Goal: Entertainment & Leisure: Browse casually

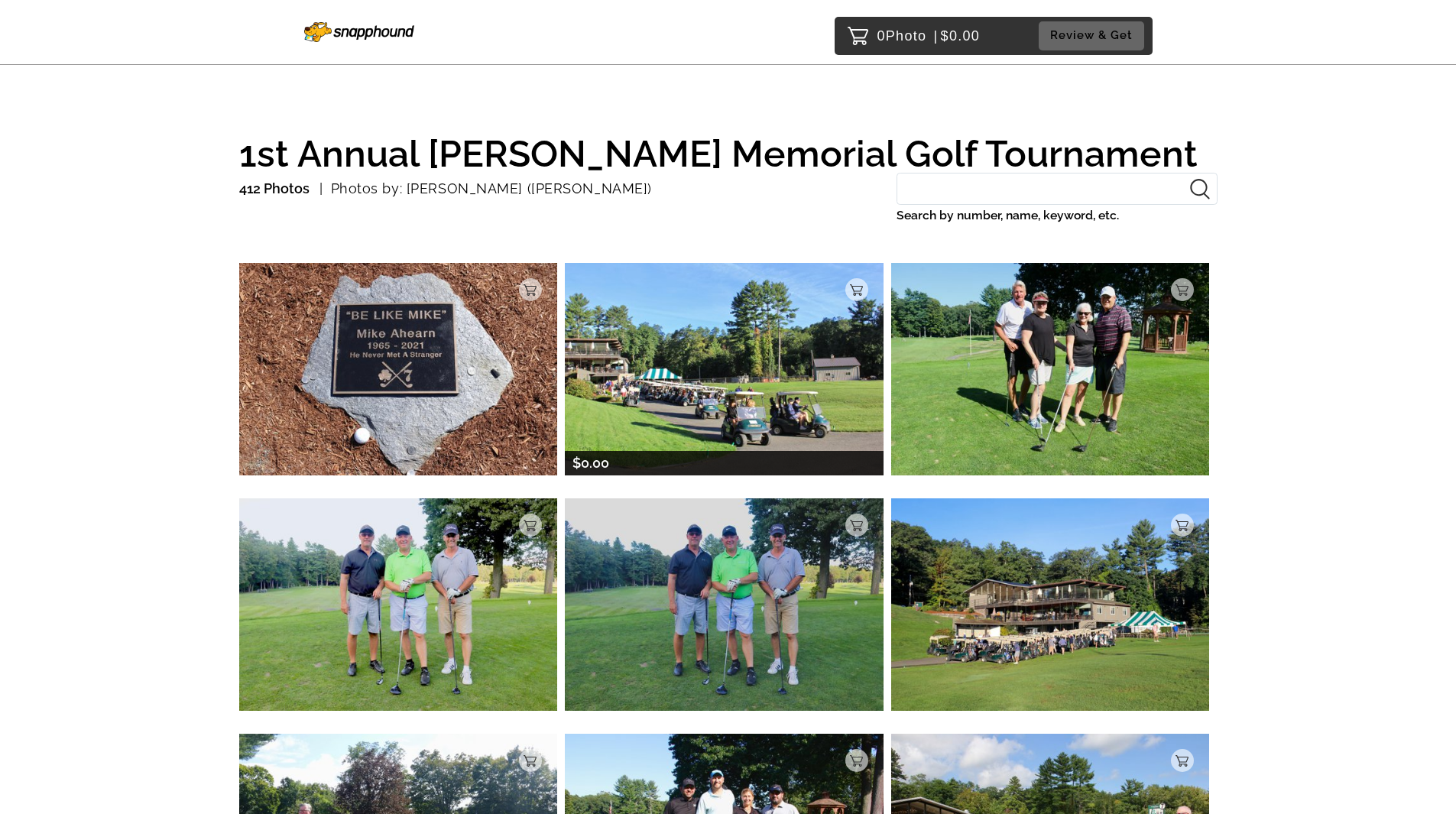
click at [716, 386] on img at bounding box center [723, 368] width 318 height 212
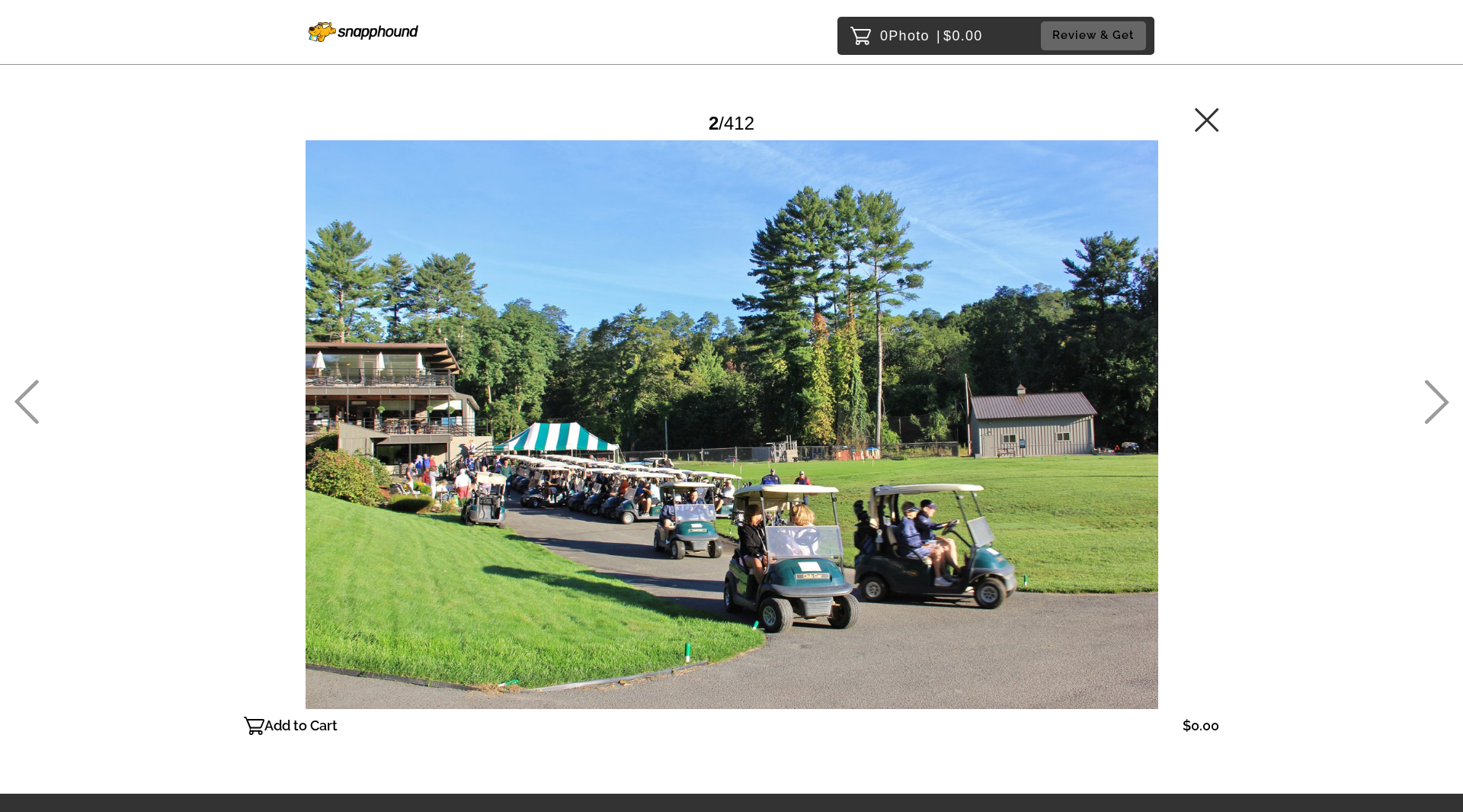
click at [1438, 397] on icon at bounding box center [1436, 402] width 25 height 44
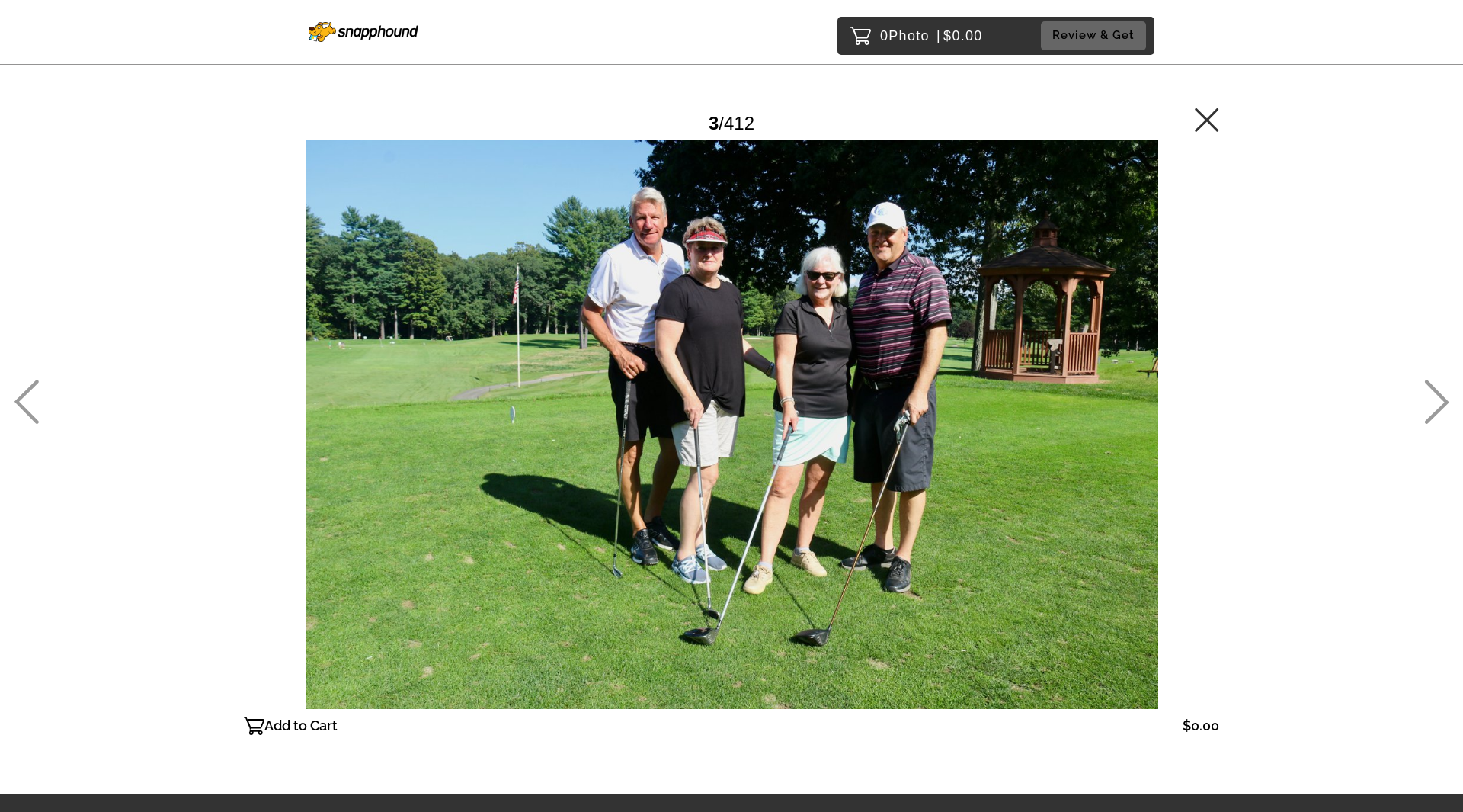
click at [1438, 397] on icon at bounding box center [1436, 402] width 25 height 44
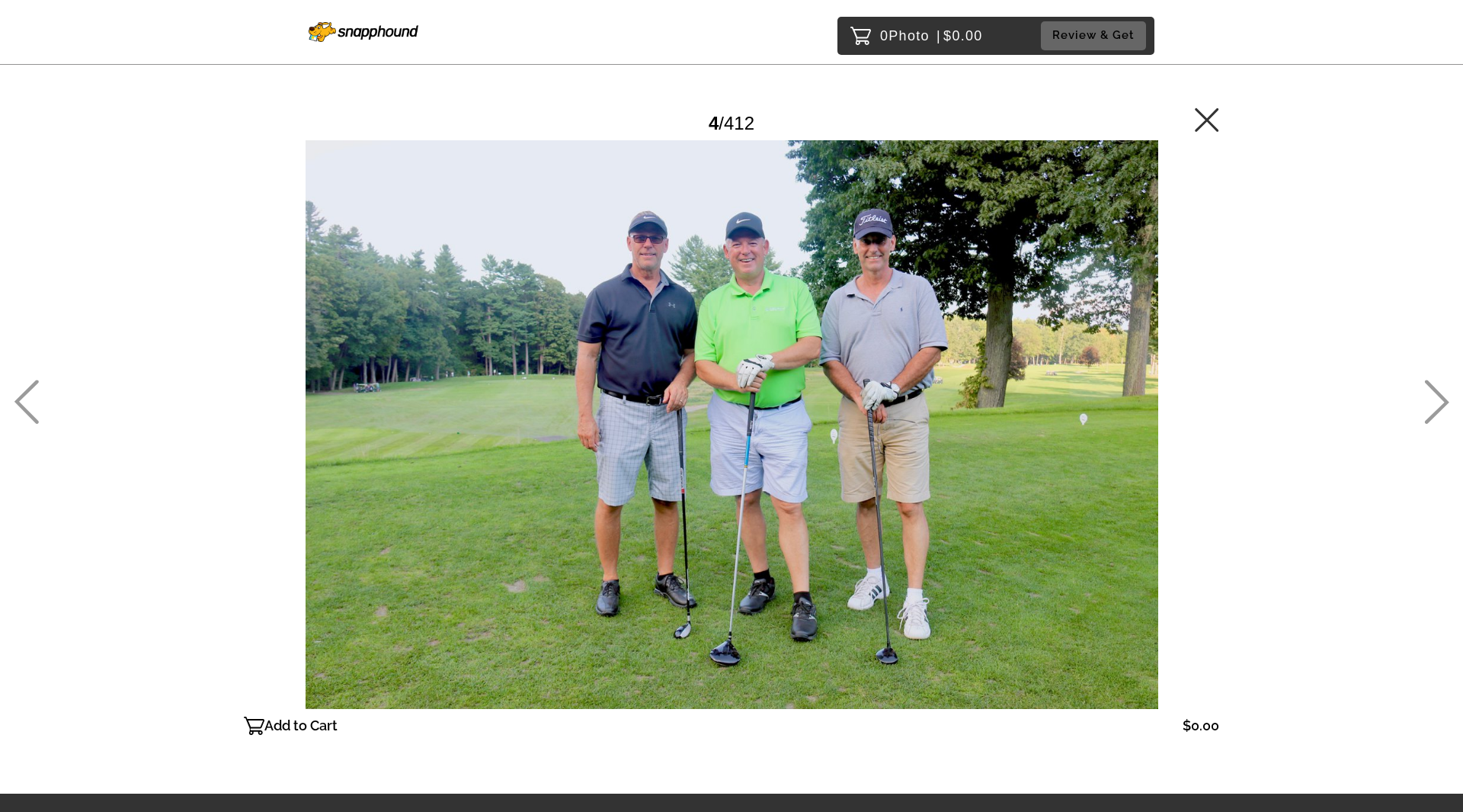
click at [1438, 397] on icon at bounding box center [1436, 402] width 25 height 44
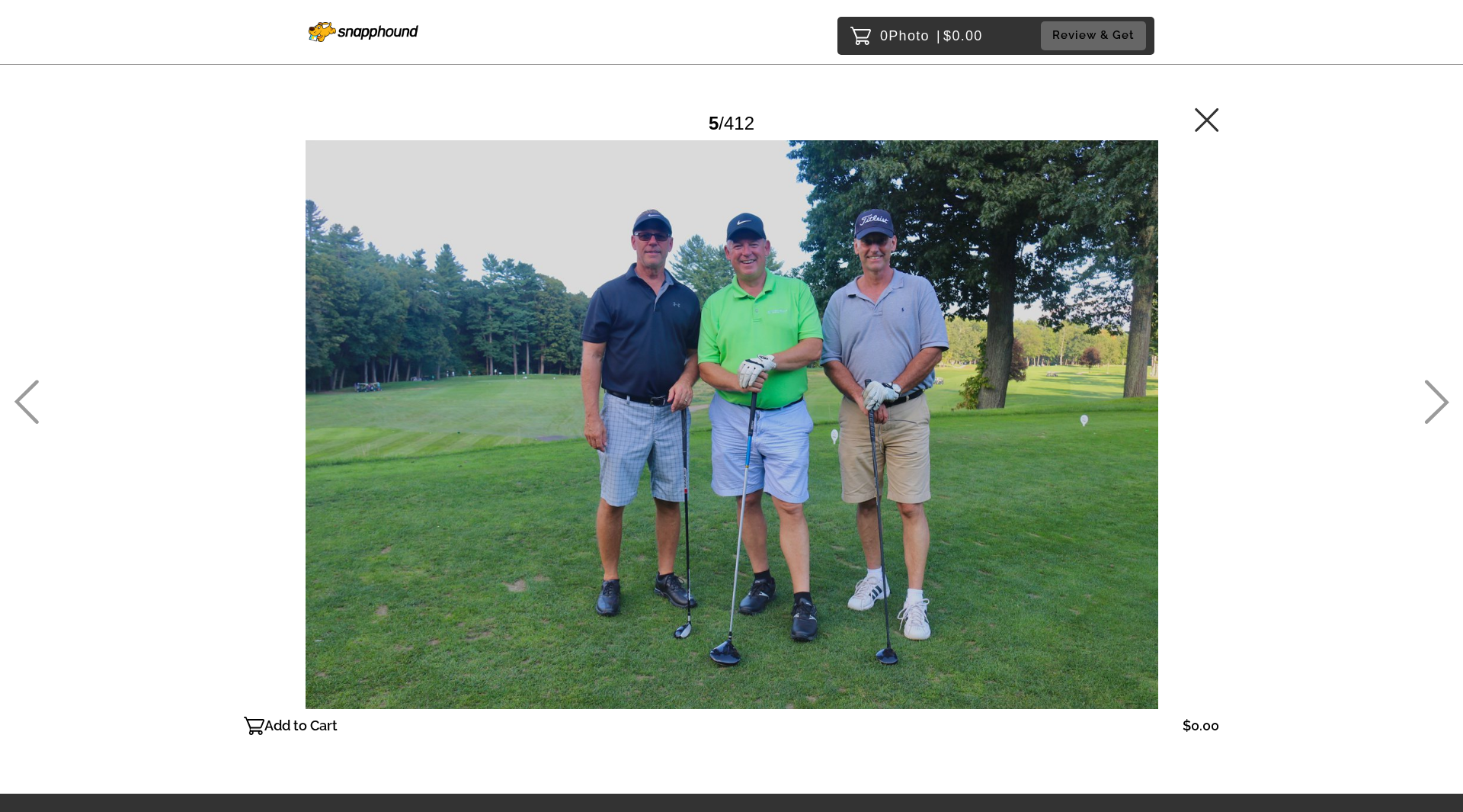
click at [1438, 397] on icon at bounding box center [1436, 402] width 25 height 44
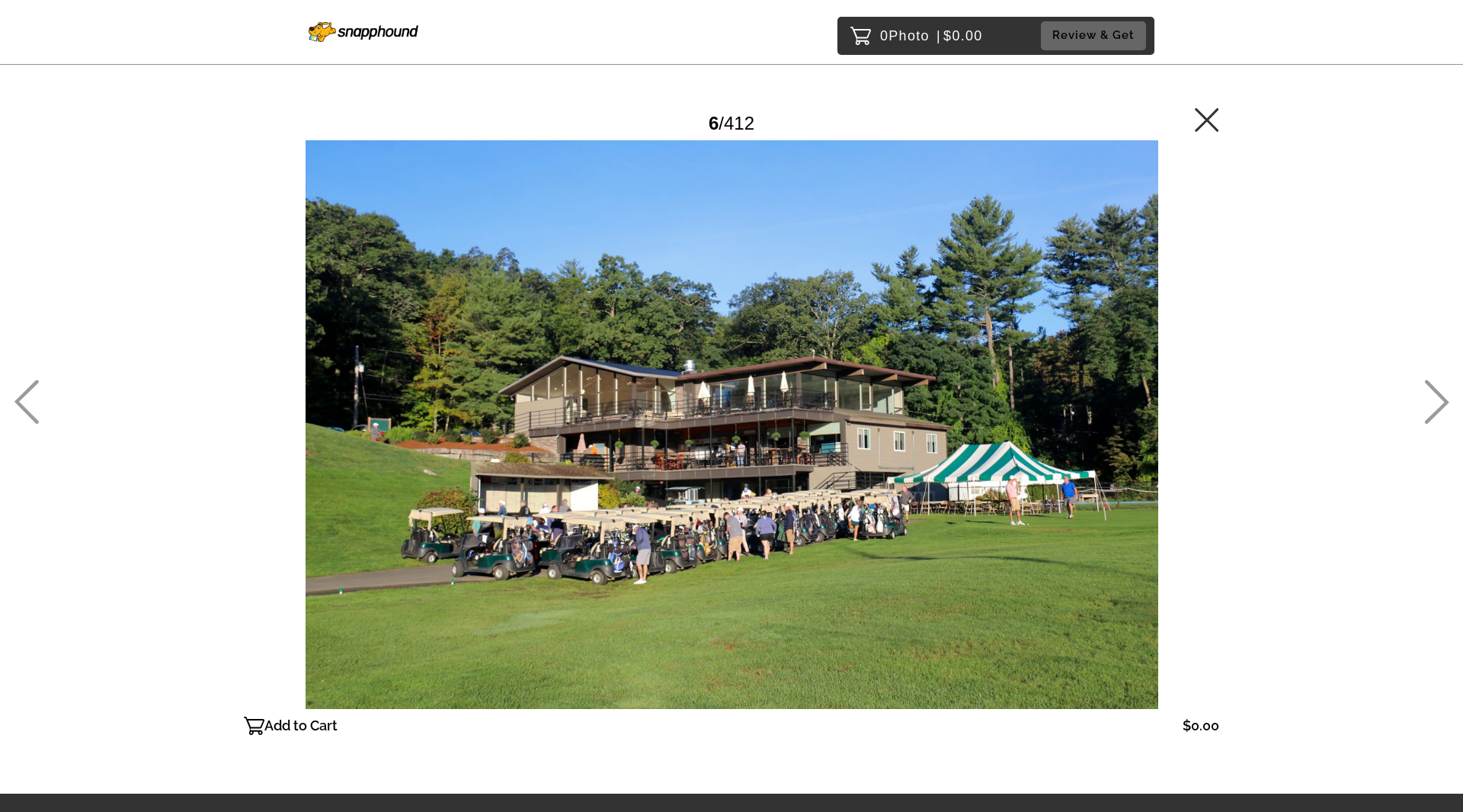
click at [1438, 397] on icon at bounding box center [1436, 402] width 25 height 44
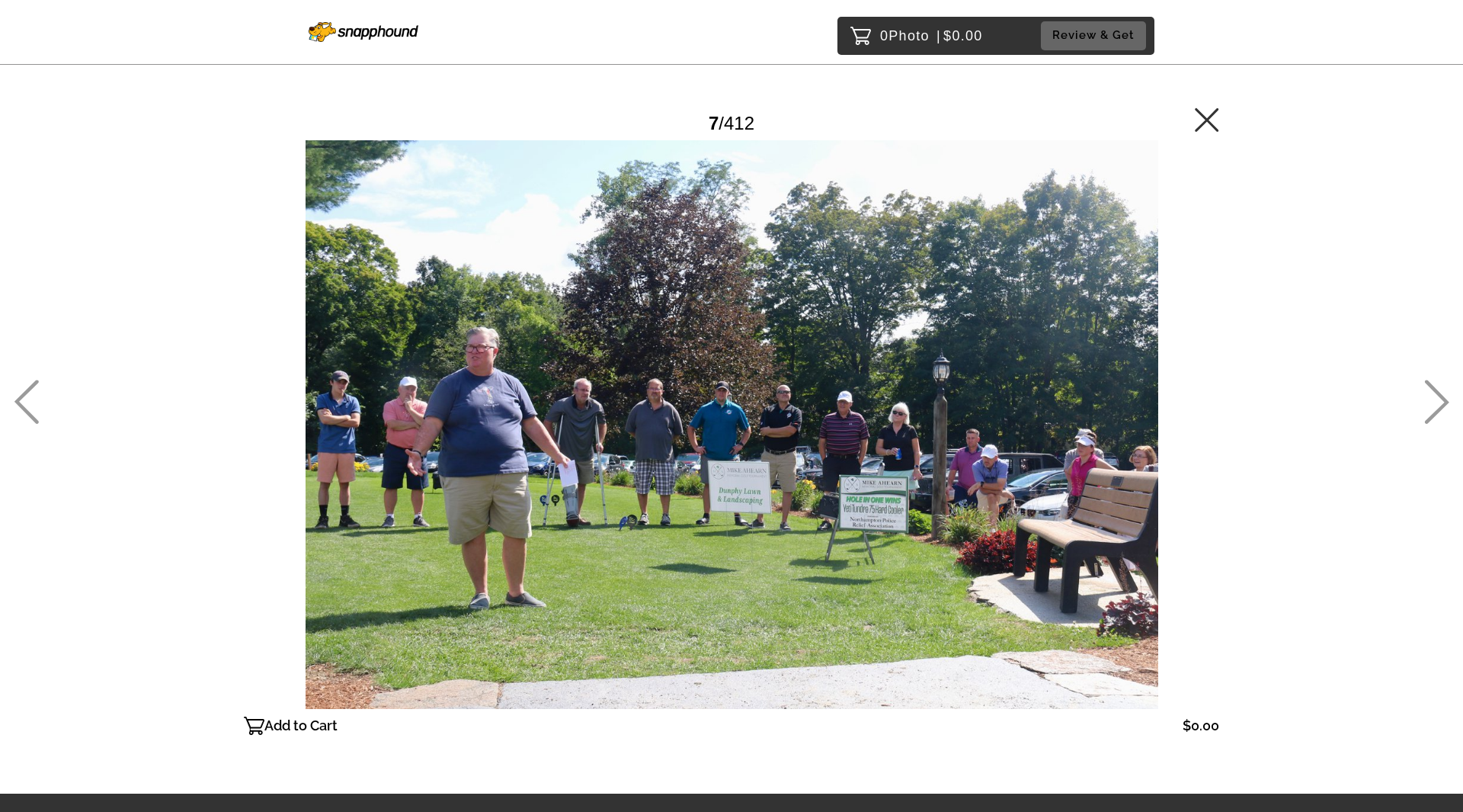
click at [1438, 397] on icon at bounding box center [1436, 402] width 25 height 44
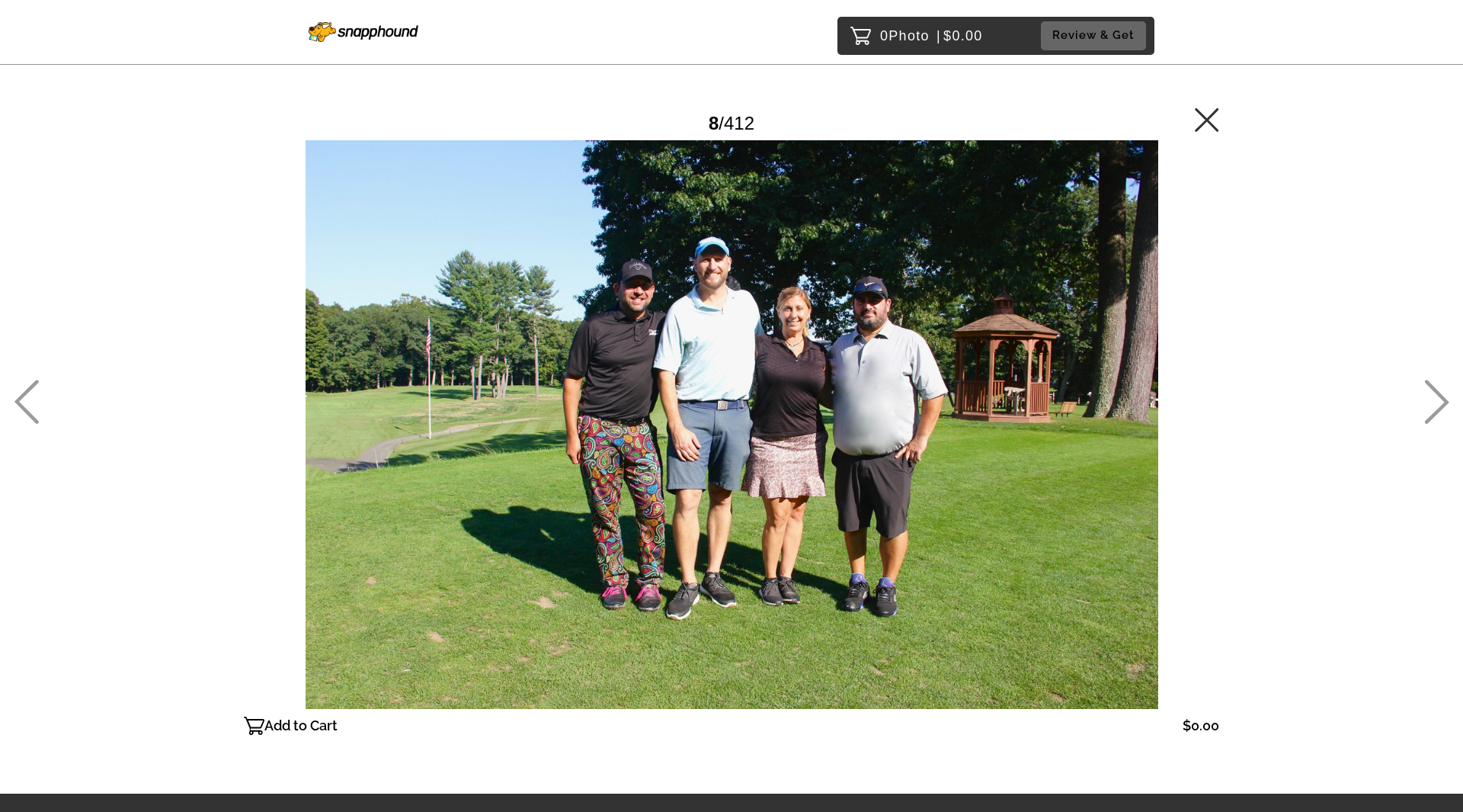
click at [1438, 397] on icon at bounding box center [1436, 402] width 25 height 44
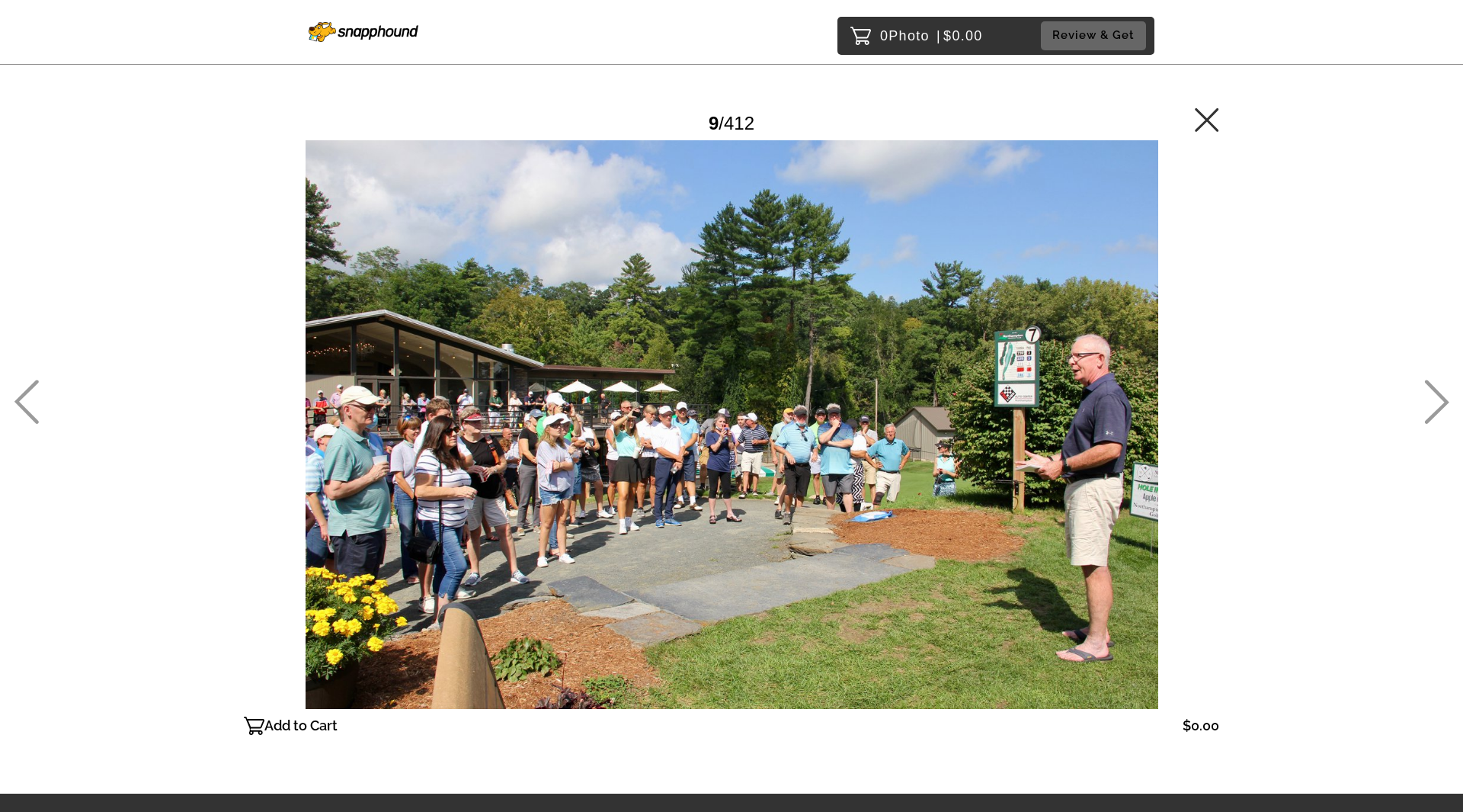
click at [1434, 398] on icon at bounding box center [1436, 402] width 25 height 44
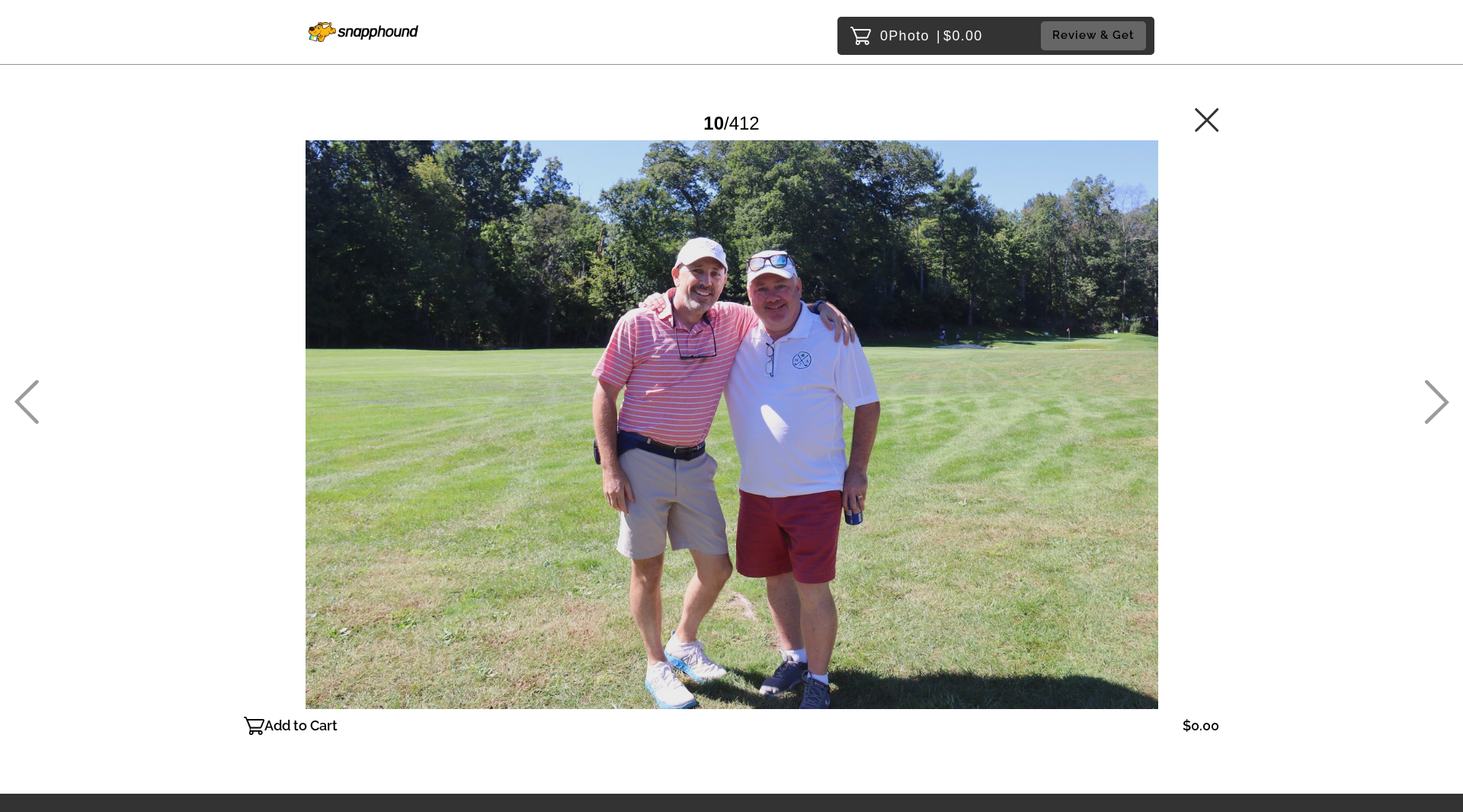
click at [1432, 398] on icon at bounding box center [1436, 402] width 25 height 44
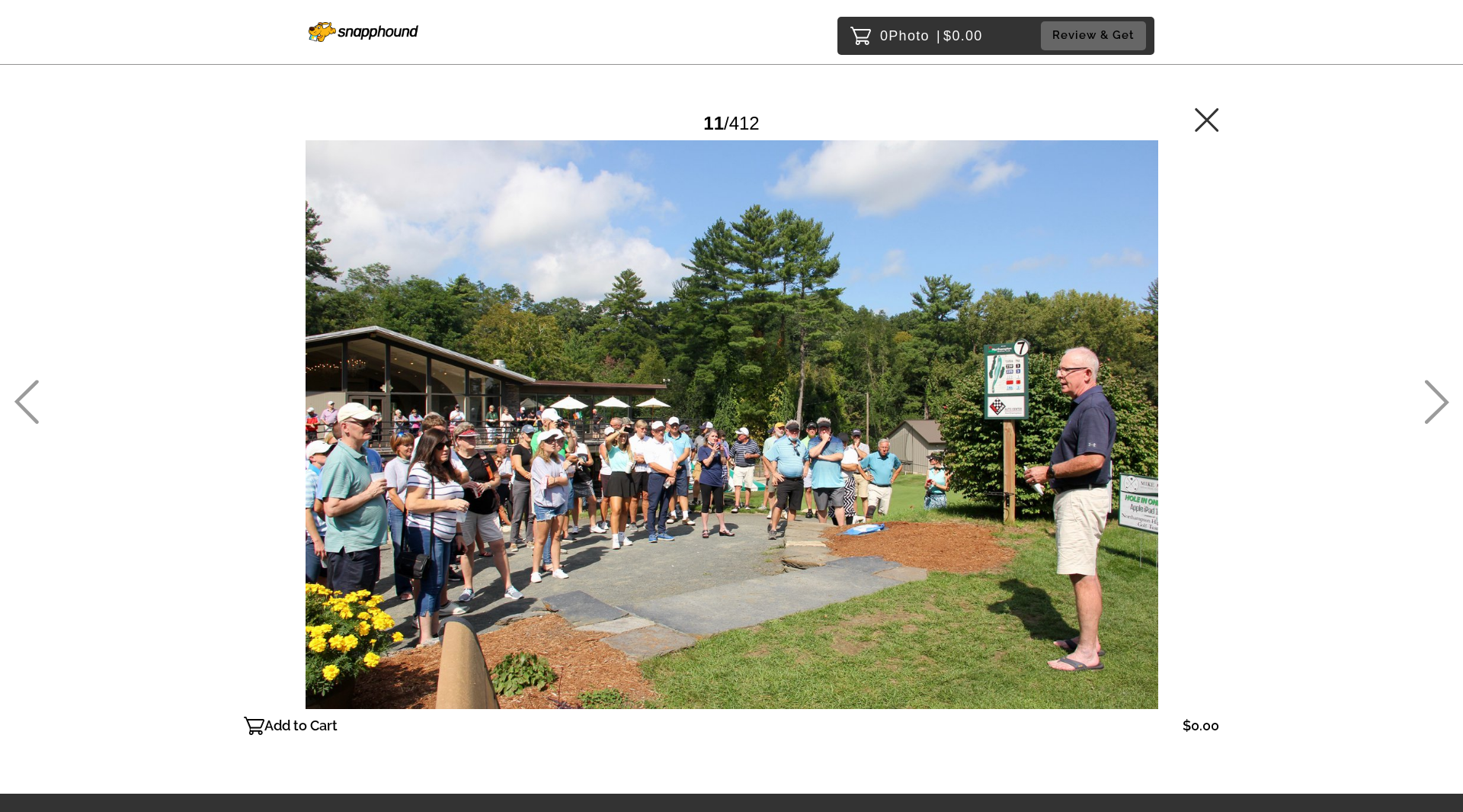
click at [1432, 398] on icon at bounding box center [1436, 402] width 25 height 44
